Goal: Navigation & Orientation: Find specific page/section

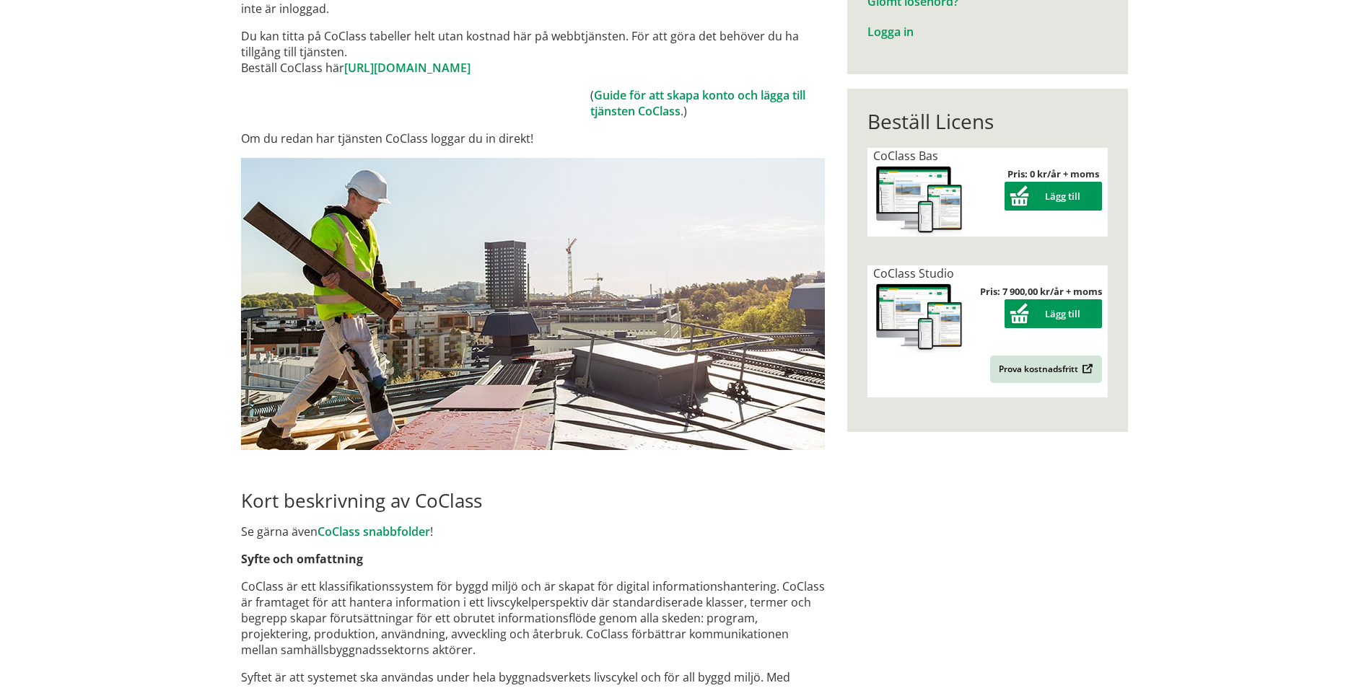
scroll to position [248, 0]
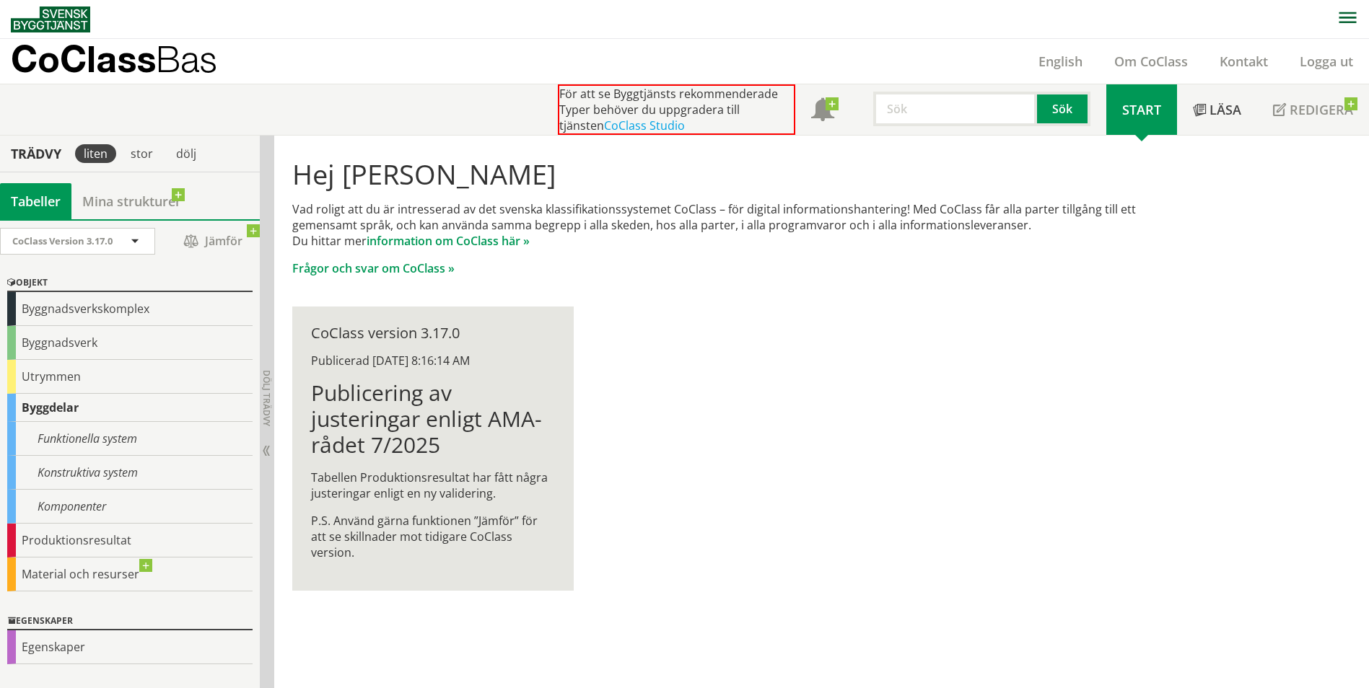
click at [32, 201] on div "Tabeller" at bounding box center [35, 201] width 71 height 36
